Goal: Transaction & Acquisition: Book appointment/travel/reservation

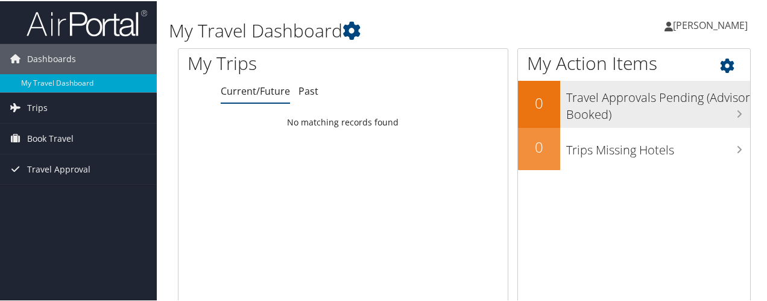
click at [706, 111] on h3 "Travel Approvals Pending (Advisor Booked)" at bounding box center [658, 102] width 184 height 40
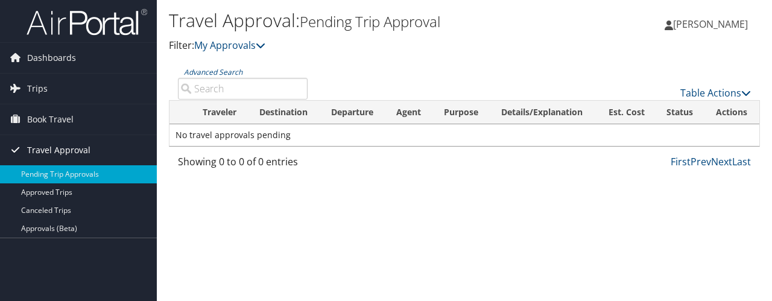
click at [85, 144] on span "Travel Approval" at bounding box center [58, 150] width 63 height 30
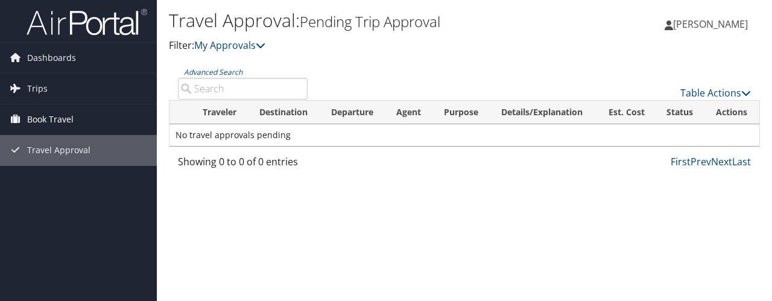
click at [69, 114] on span "Book Travel" at bounding box center [50, 119] width 46 height 30
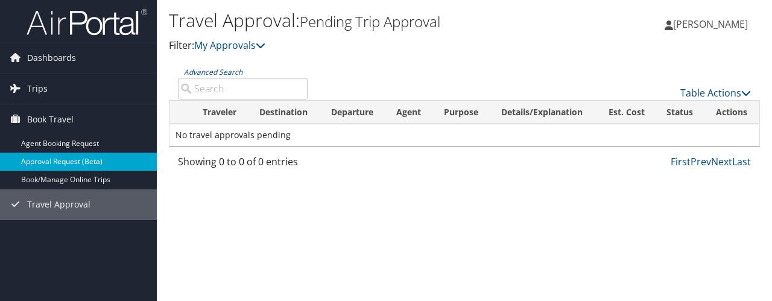
click at [76, 155] on link "Approval Request (Beta)" at bounding box center [78, 162] width 157 height 18
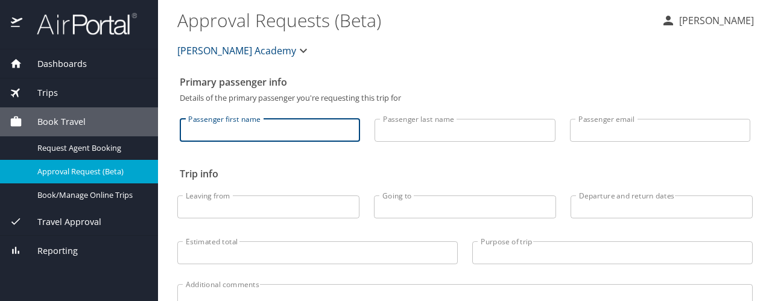
click at [224, 132] on input "Passenger first name" at bounding box center [270, 130] width 180 height 23
type input "Tom"
type input "Ochola"
type input "tjochola@gmail.com"
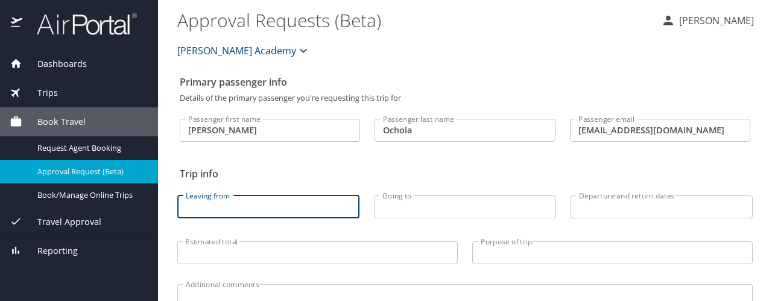
click at [295, 207] on input "Leaving from" at bounding box center [268, 206] width 182 height 23
type input "NAIROBI"
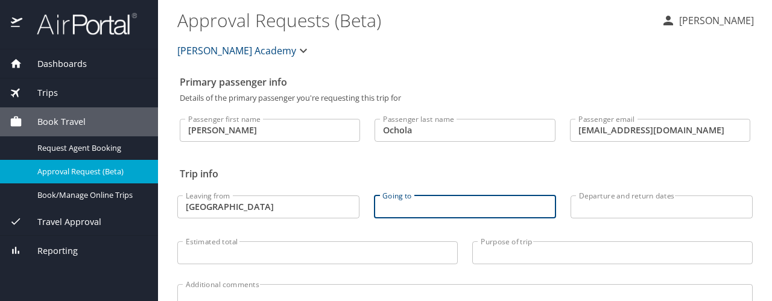
click at [388, 209] on input "Going to" at bounding box center [465, 206] width 182 height 23
type input "WASHINGTON DC"
click at [629, 201] on input "Departure and return dates" at bounding box center [661, 206] width 182 height 23
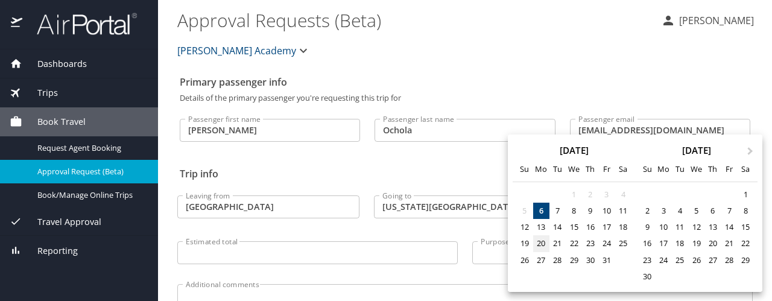
click at [542, 243] on div "20" at bounding box center [541, 243] width 16 height 16
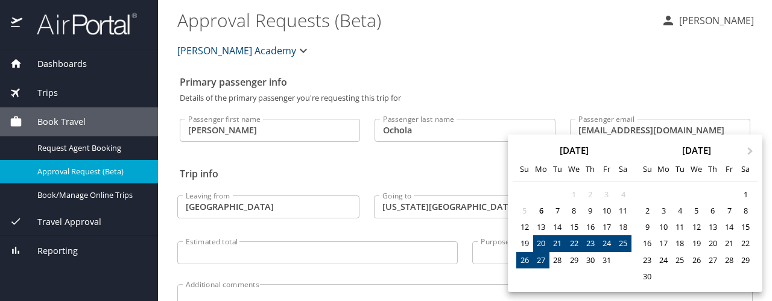
click at [543, 259] on div "27" at bounding box center [541, 260] width 16 height 16
type input "10/20/2025 🠦 10/27/2025"
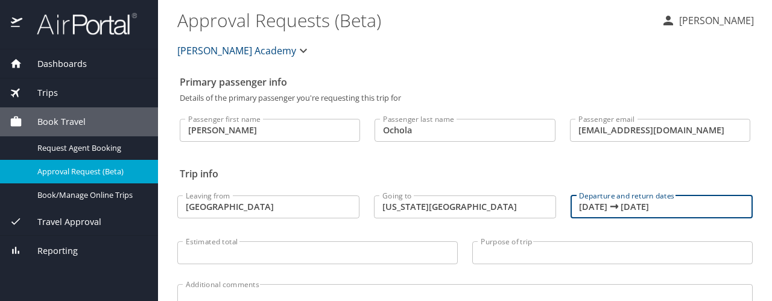
click at [506, 251] on input "Purpose of trip" at bounding box center [612, 252] width 280 height 23
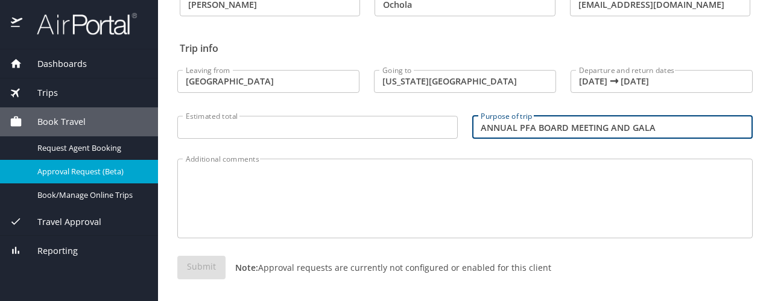
scroll to position [130, 0]
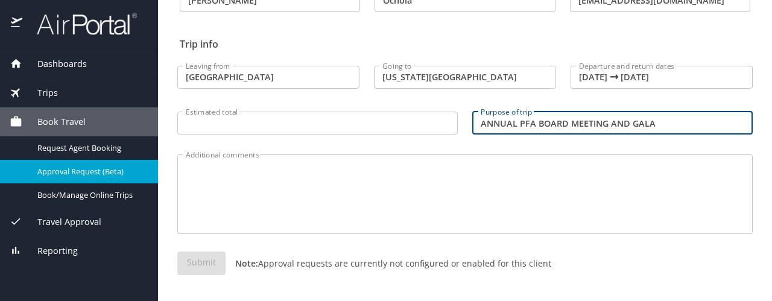
type input "ANNUAL PFA BOARD MEETING AND GALA"
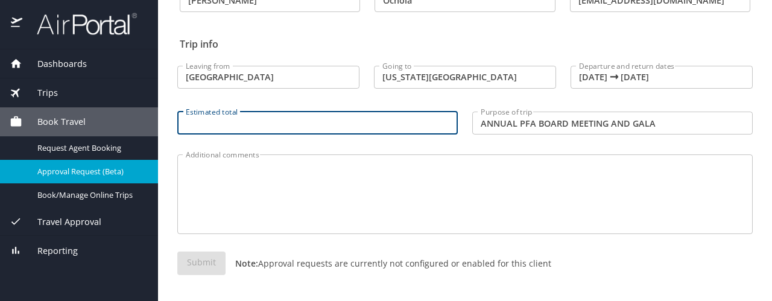
click at [311, 123] on input "Estimated total" at bounding box center [317, 123] width 280 height 23
type input "3"
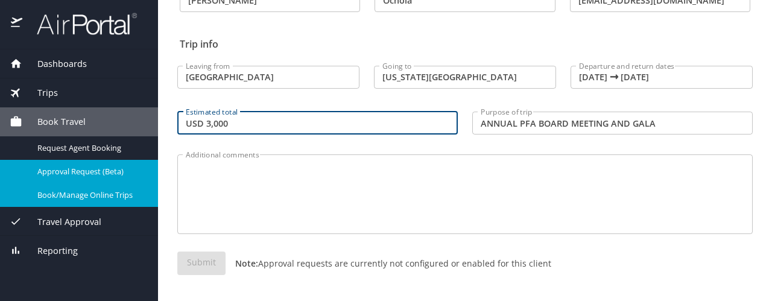
type input "USD 3,000"
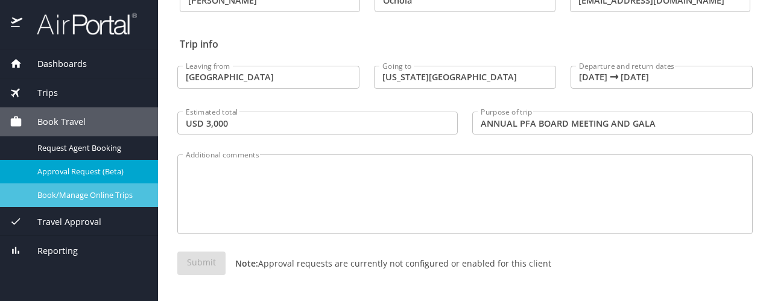
click at [104, 192] on span "Book/Manage Online Trips" at bounding box center [90, 194] width 106 height 11
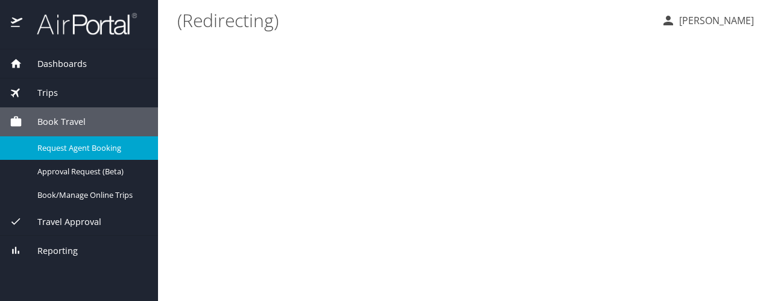
click at [257, 234] on main "(Redirecting) [PERSON_NAME]" at bounding box center [465, 150] width 614 height 301
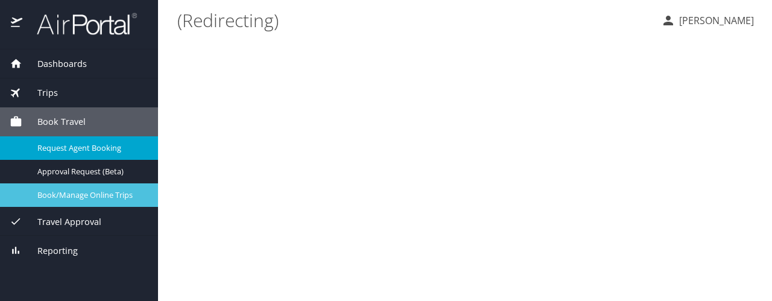
click at [106, 194] on span "Book/Manage Online Trips" at bounding box center [90, 194] width 106 height 11
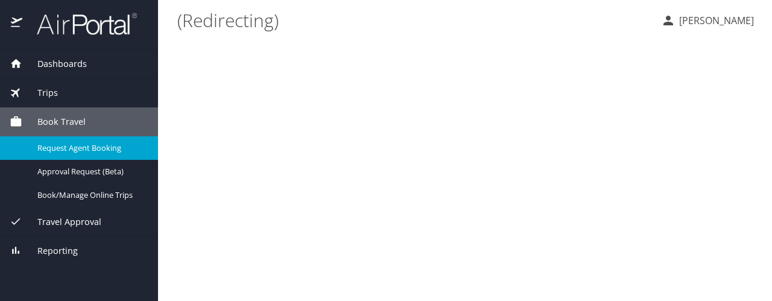
click at [58, 63] on span "Dashboards" at bounding box center [54, 63] width 65 height 13
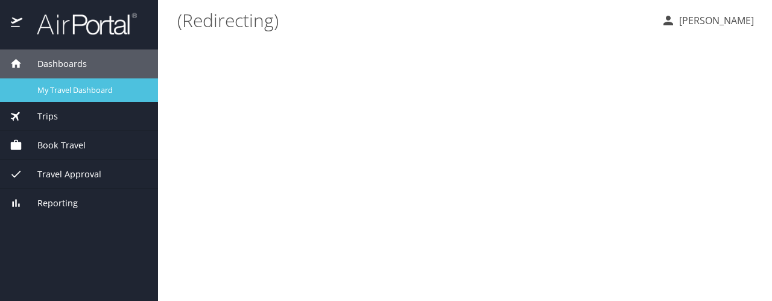
click at [75, 86] on span "My Travel Dashboard" at bounding box center [90, 89] width 106 height 11
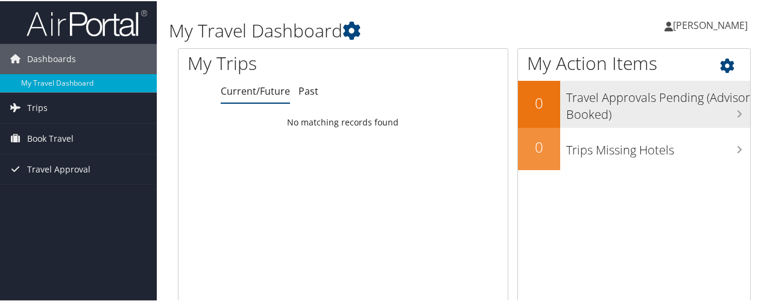
click at [736, 110] on icon at bounding box center [739, 113] width 6 height 10
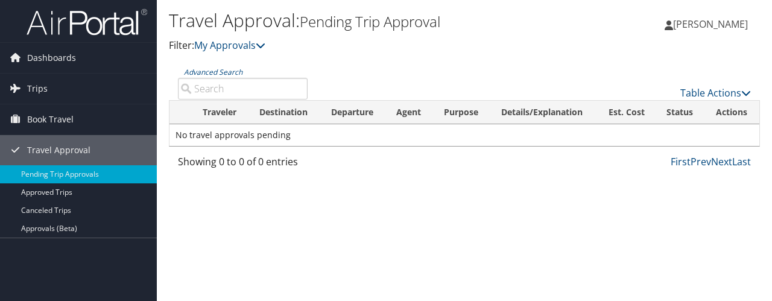
click at [227, 110] on th "Traveler" at bounding box center [220, 113] width 57 height 24
click at [47, 113] on span "Book Travel" at bounding box center [50, 119] width 46 height 30
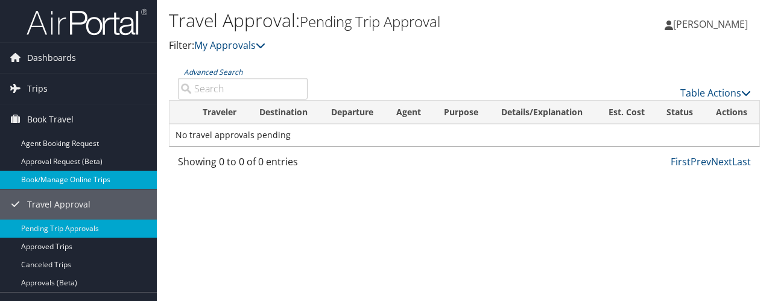
click at [66, 175] on link "Book/Manage Online Trips" at bounding box center [78, 180] width 157 height 18
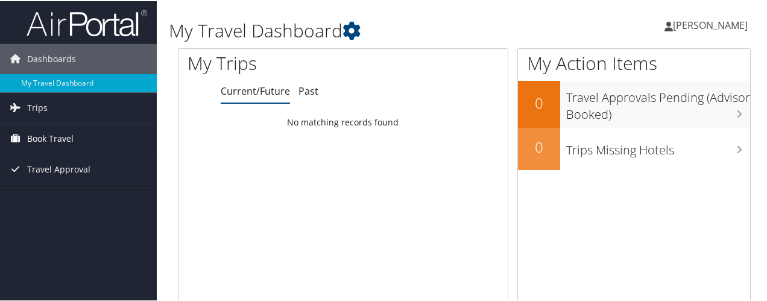
click at [63, 130] on span "Book Travel" at bounding box center [50, 137] width 46 height 30
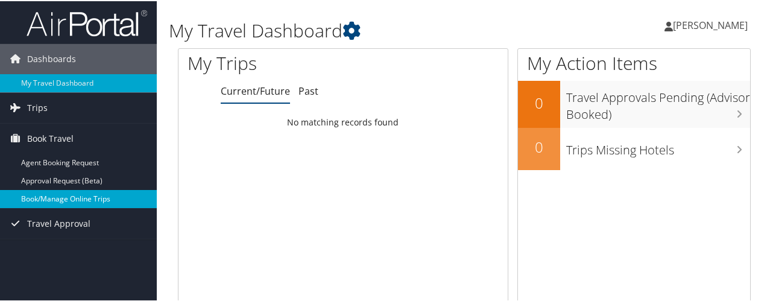
click at [60, 195] on link "Book/Manage Online Trips" at bounding box center [78, 198] width 157 height 18
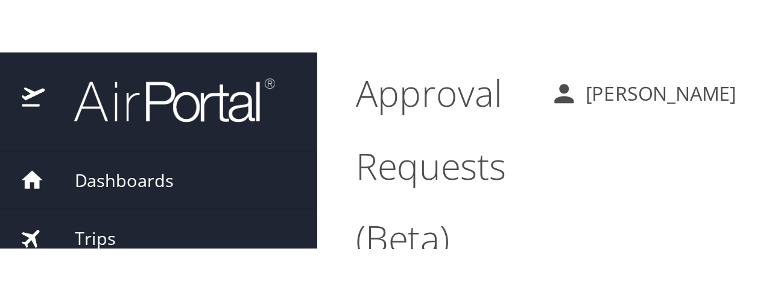
scroll to position [130, 0]
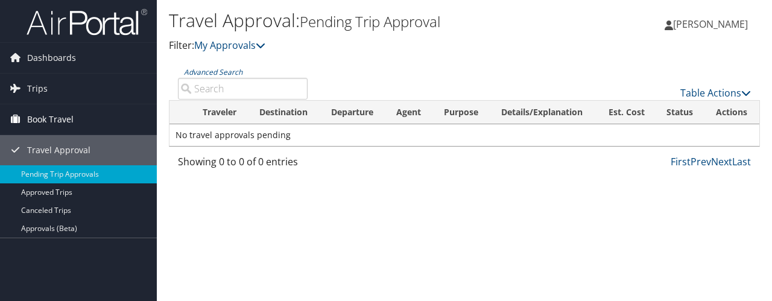
click at [66, 115] on span "Book Travel" at bounding box center [50, 119] width 46 height 30
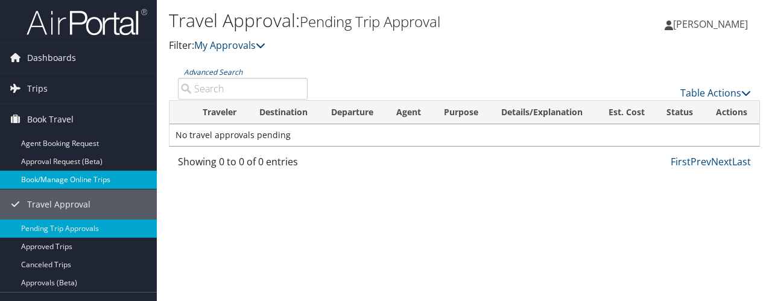
click at [74, 174] on link "Book/Manage Online Trips" at bounding box center [78, 180] width 157 height 18
